Goal: Check status: Check status

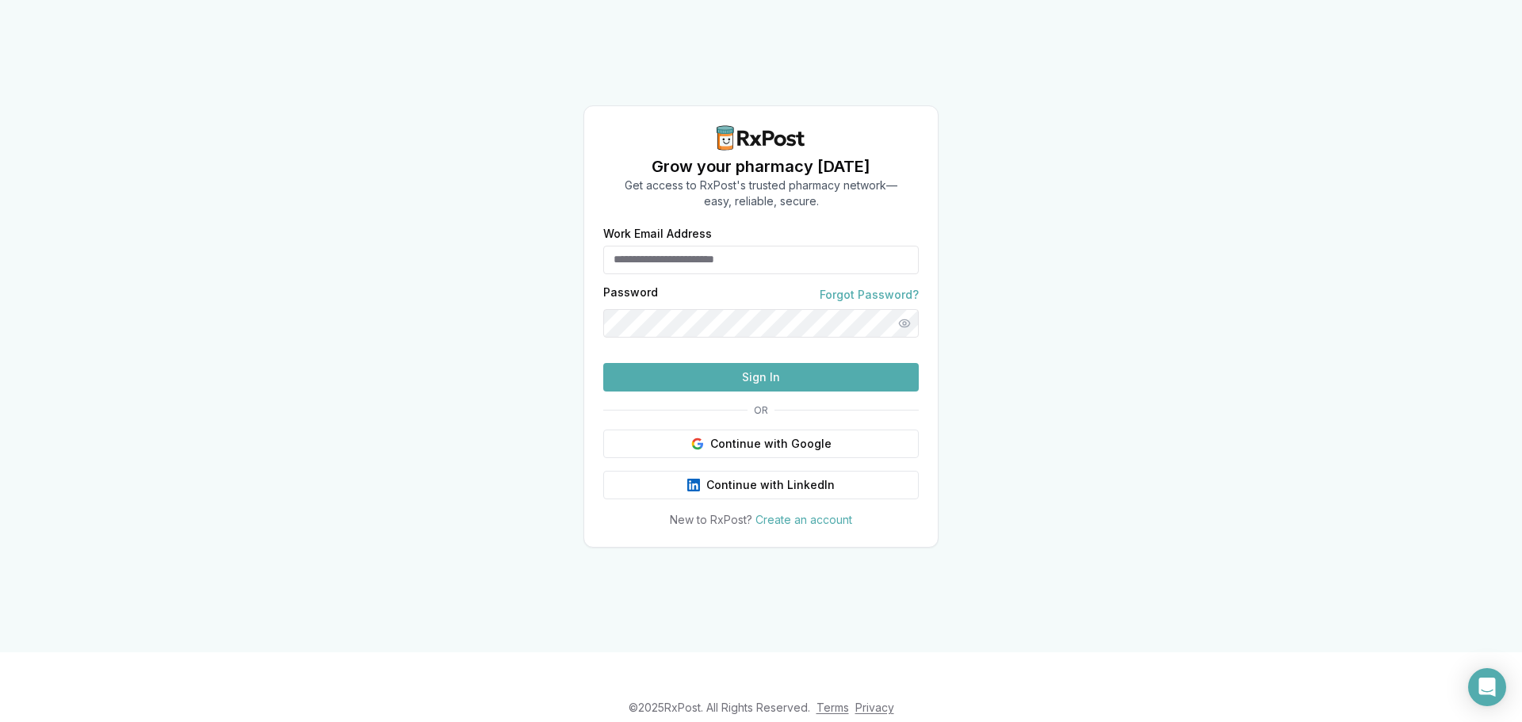
type input "**********"
click at [829, 392] on button "Sign In" at bounding box center [761, 377] width 316 height 29
click at [819, 392] on button "Sign In" at bounding box center [761, 377] width 316 height 29
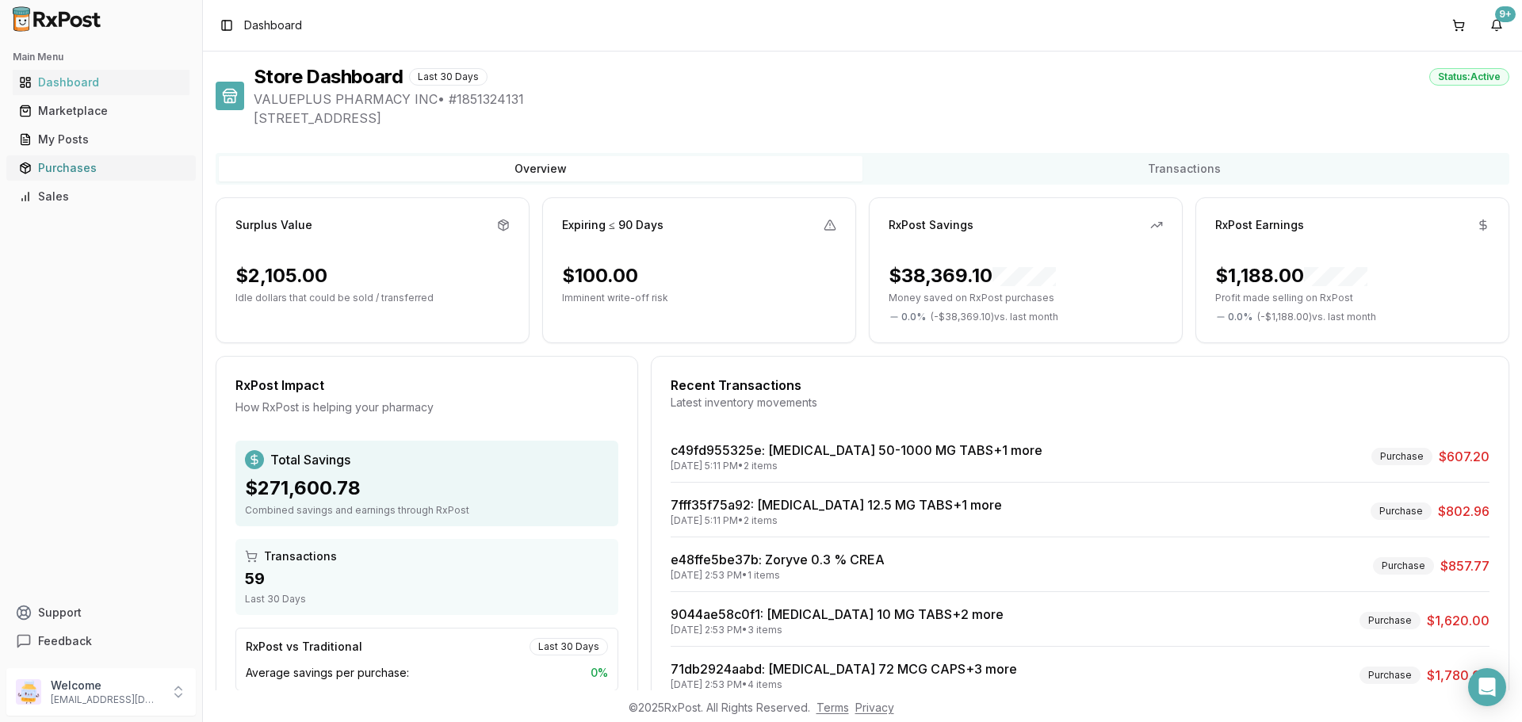
click at [82, 166] on div "Purchases" at bounding box center [101, 168] width 164 height 16
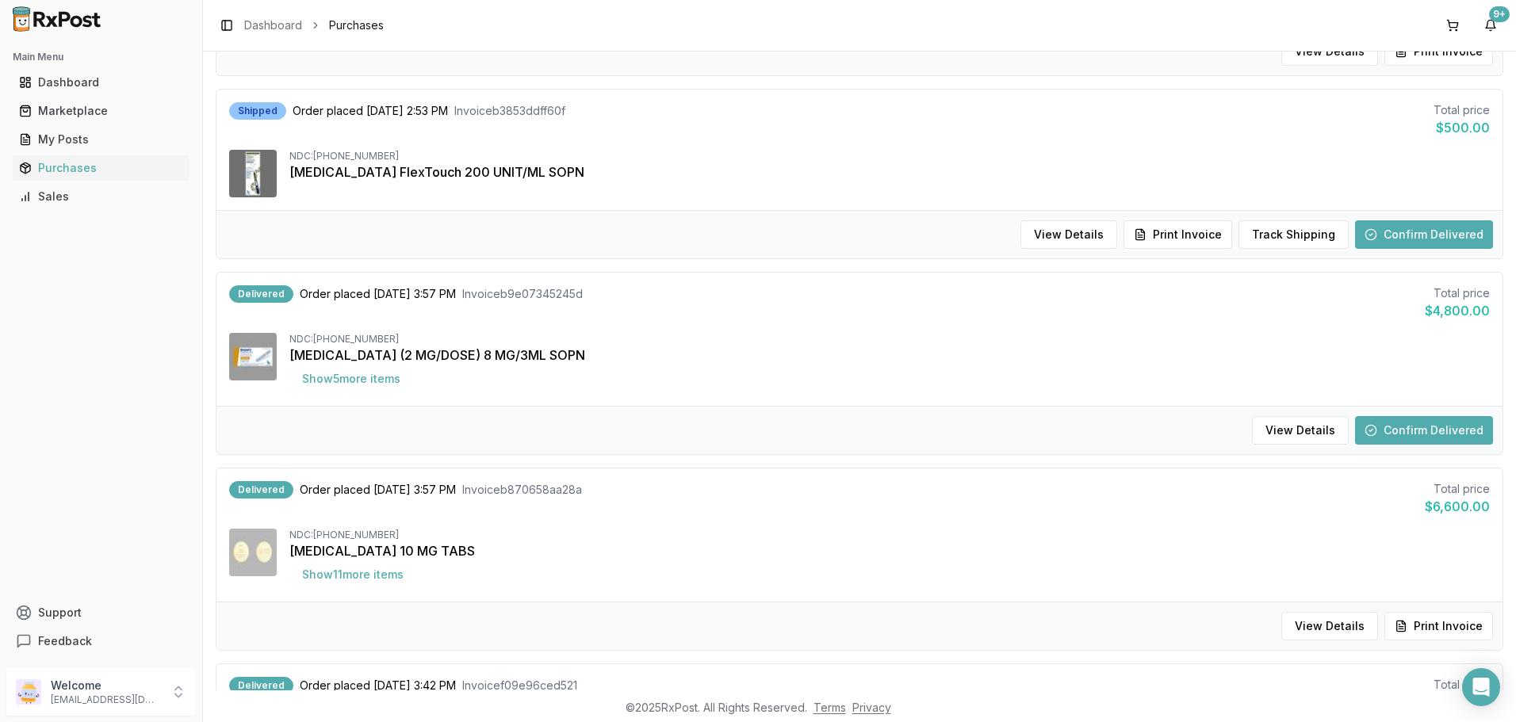
scroll to position [1110, 0]
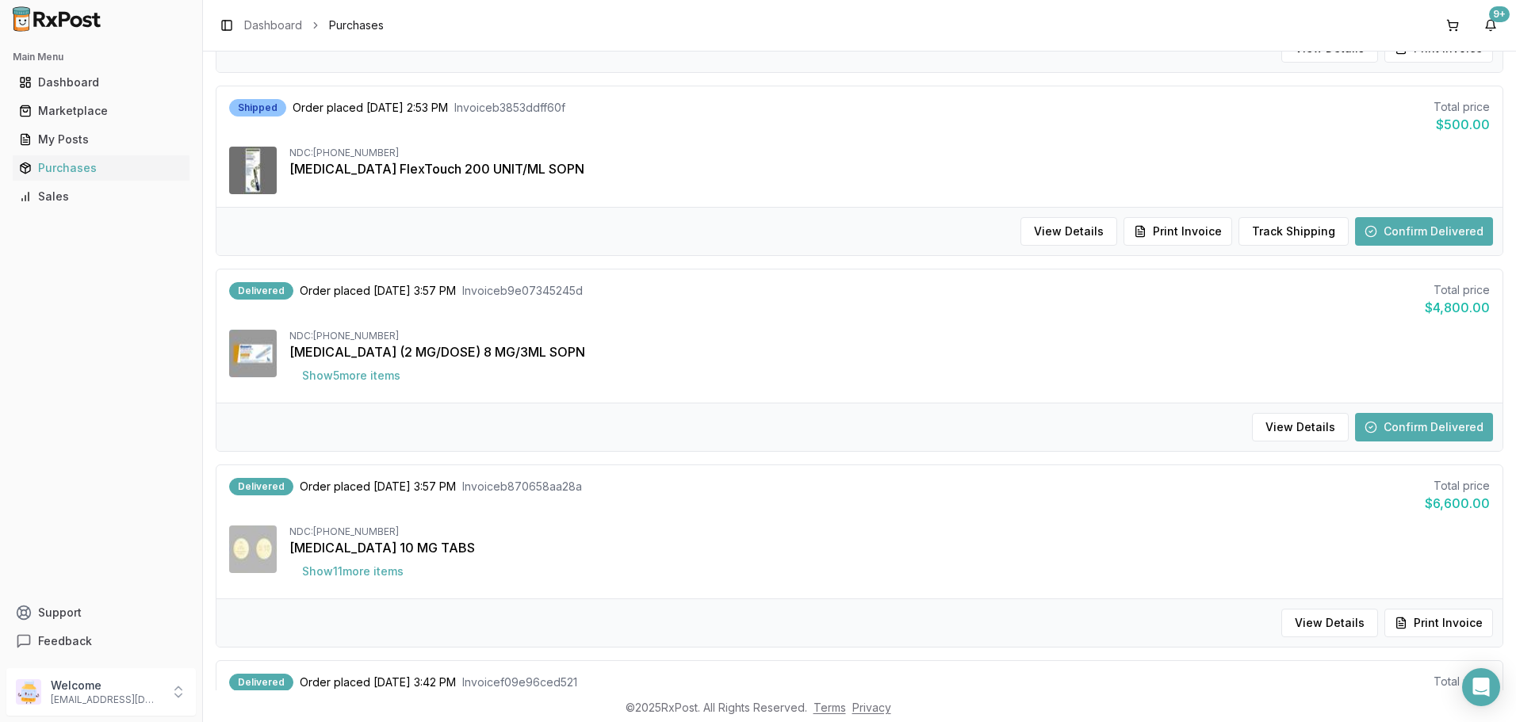
click at [1415, 227] on button "Confirm Delivered" at bounding box center [1424, 231] width 138 height 29
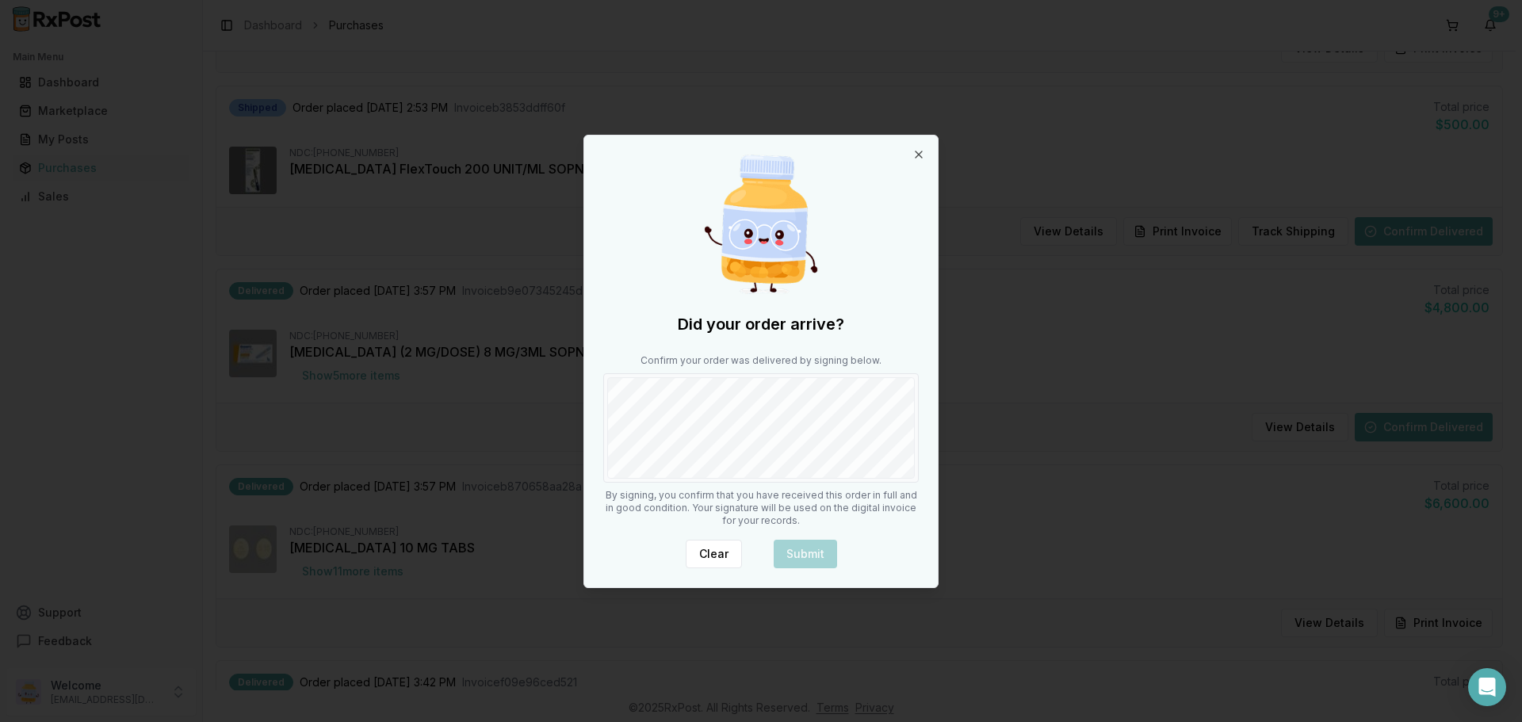
click at [633, 479] on div at bounding box center [761, 427] width 316 height 109
click at [824, 568] on div "Did your order arrive? Confirm your order was delivered by signing below. By si…" at bounding box center [761, 362] width 354 height 452
click at [813, 551] on button "Submit" at bounding box center [805, 554] width 63 height 29
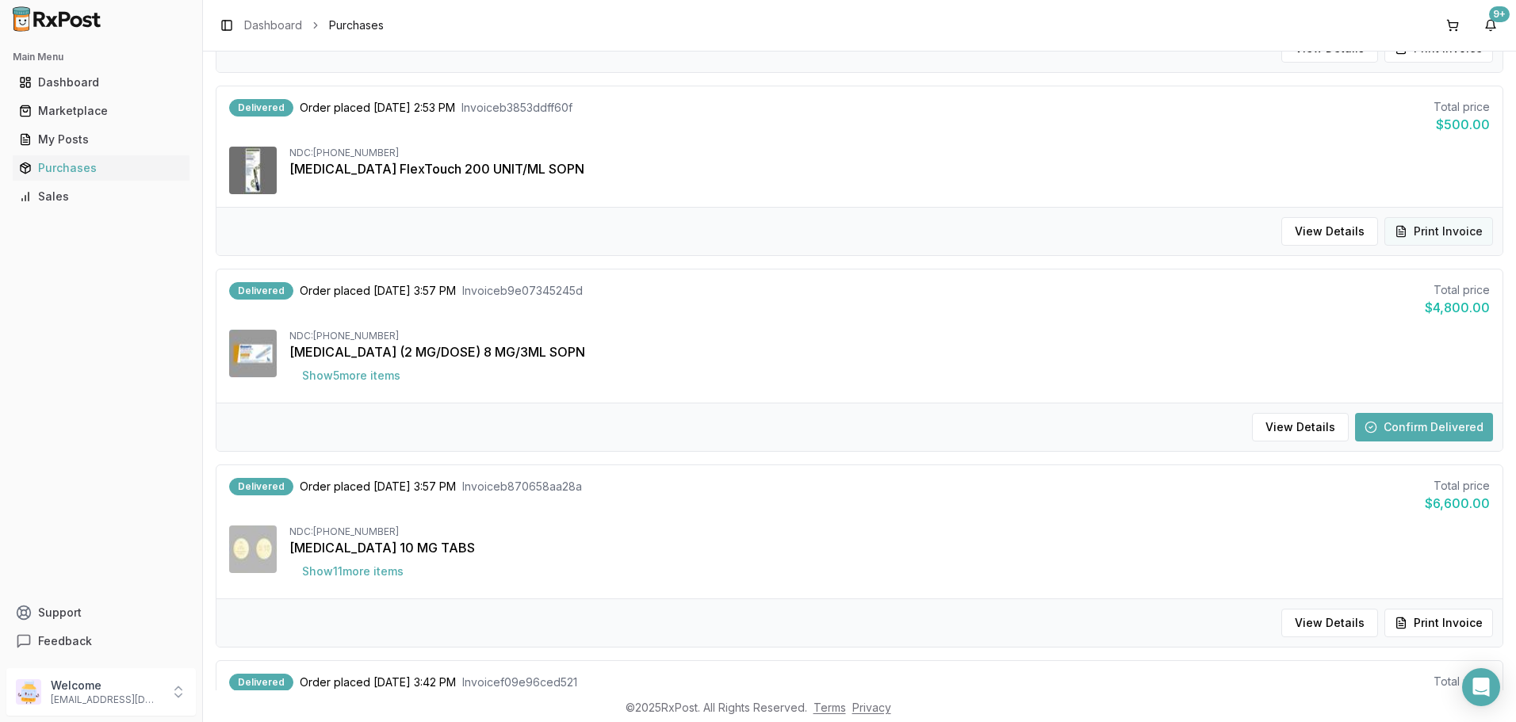
click at [1436, 232] on button "Print Invoice" at bounding box center [1438, 231] width 109 height 29
